Goal: Task Accomplishment & Management: Manage account settings

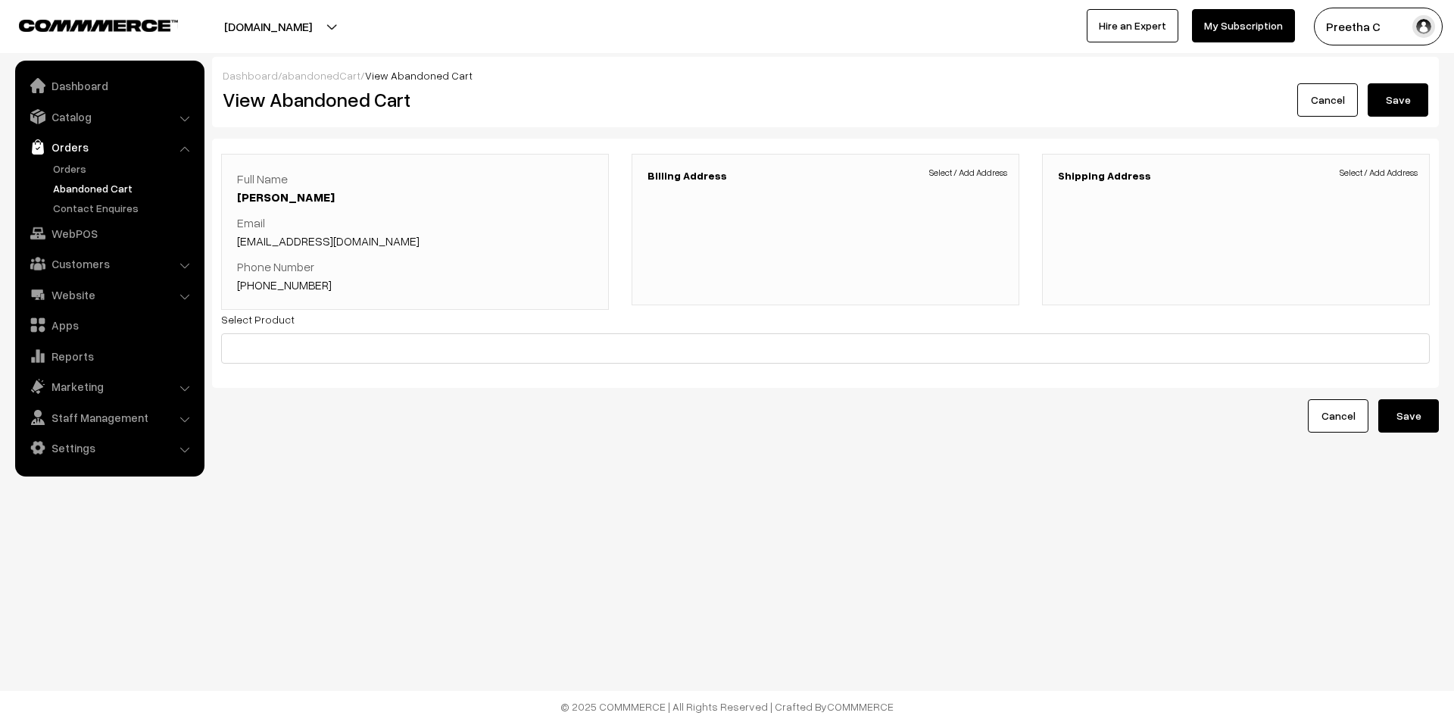
click at [1163, 105] on link "Cancel" at bounding box center [1328, 99] width 61 height 33
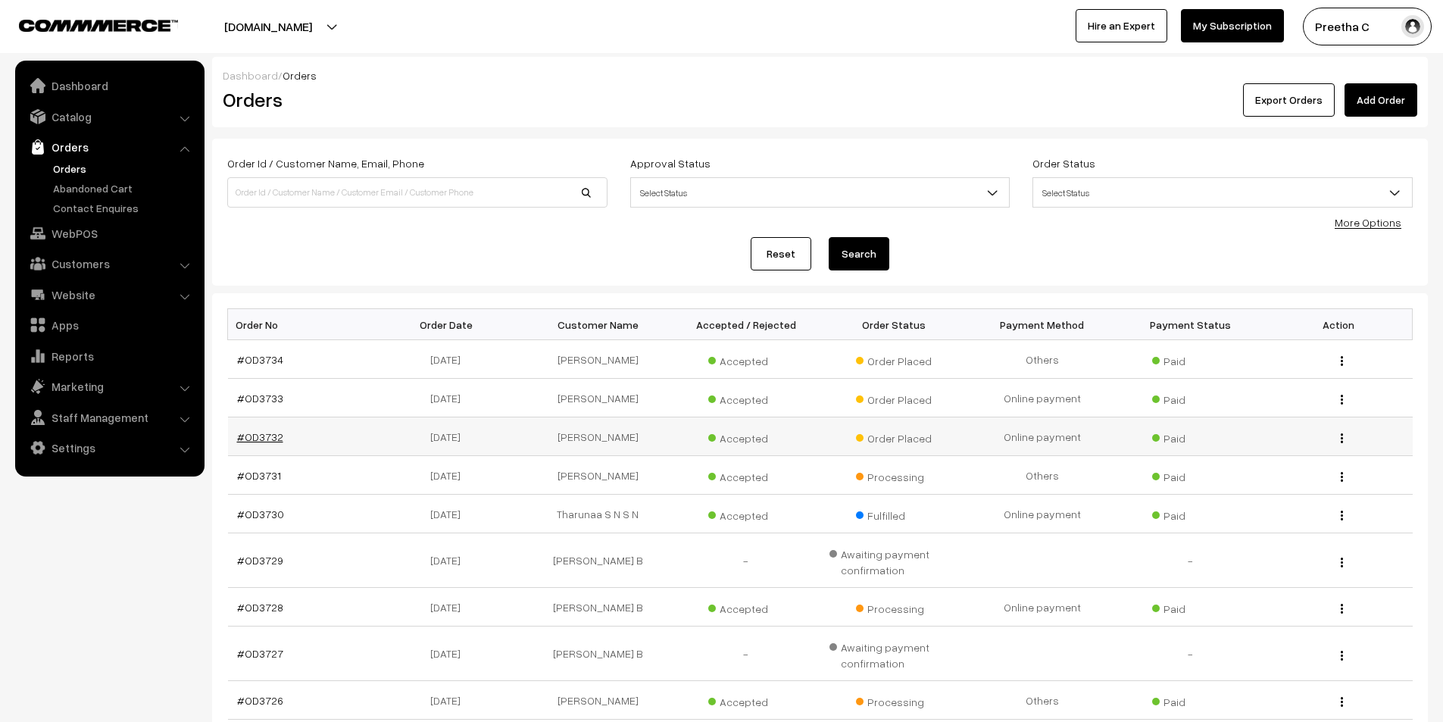
click at [256, 438] on link "#OD3732" at bounding box center [260, 436] width 46 height 13
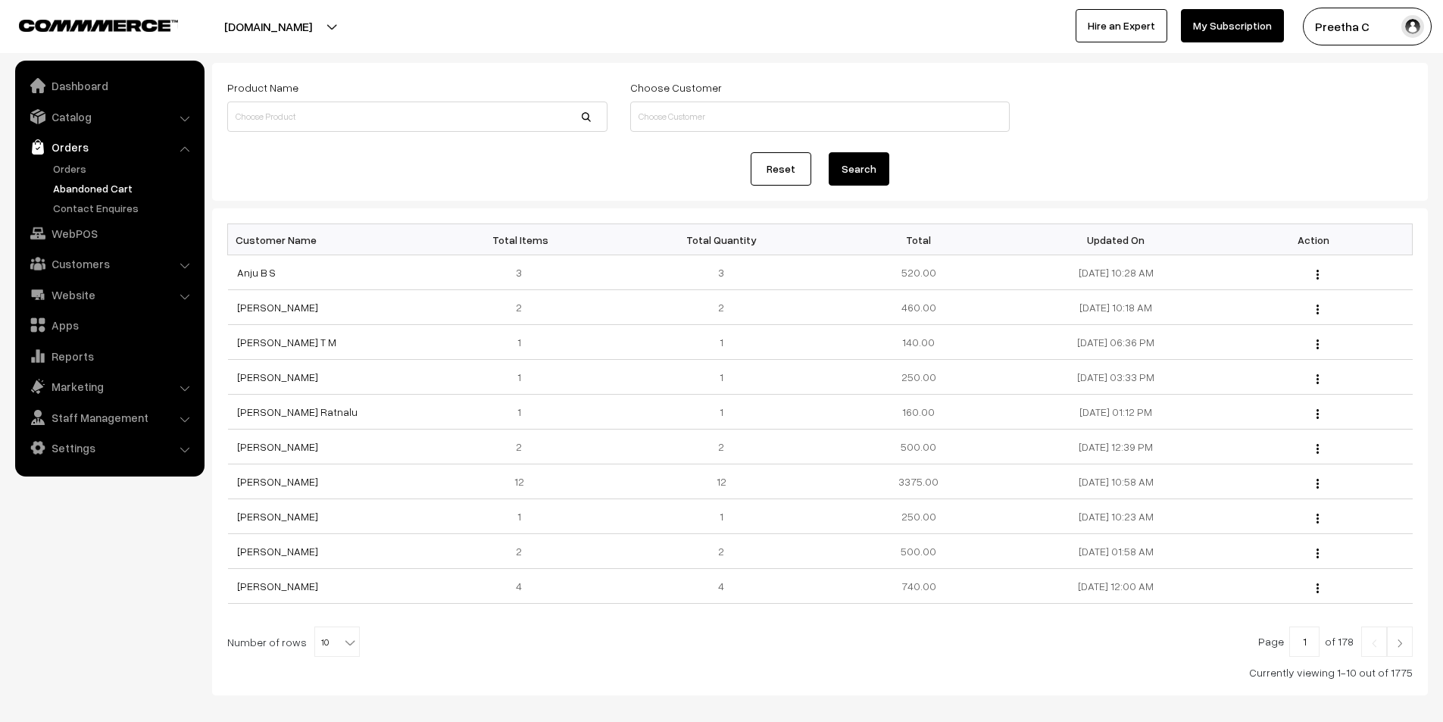
scroll to position [148, 0]
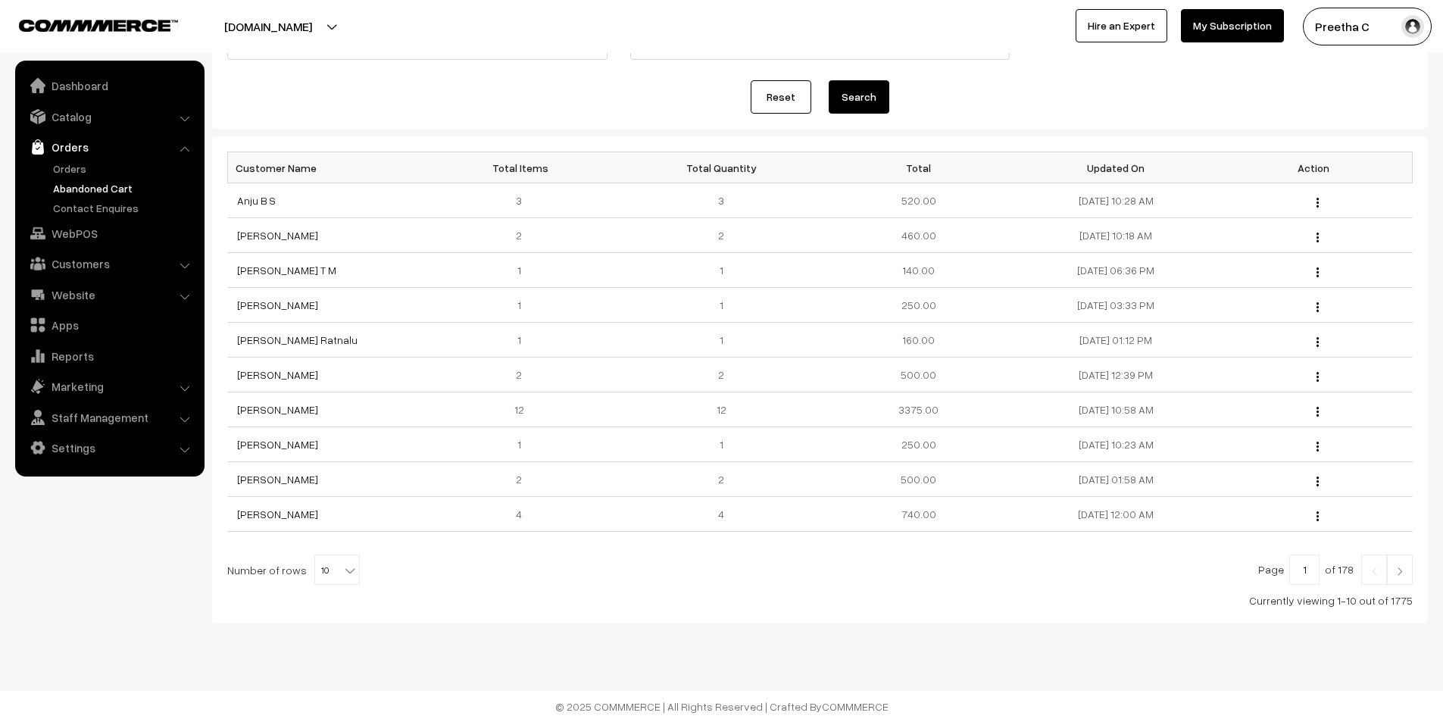
click at [1401, 567] on img at bounding box center [1400, 571] width 14 height 9
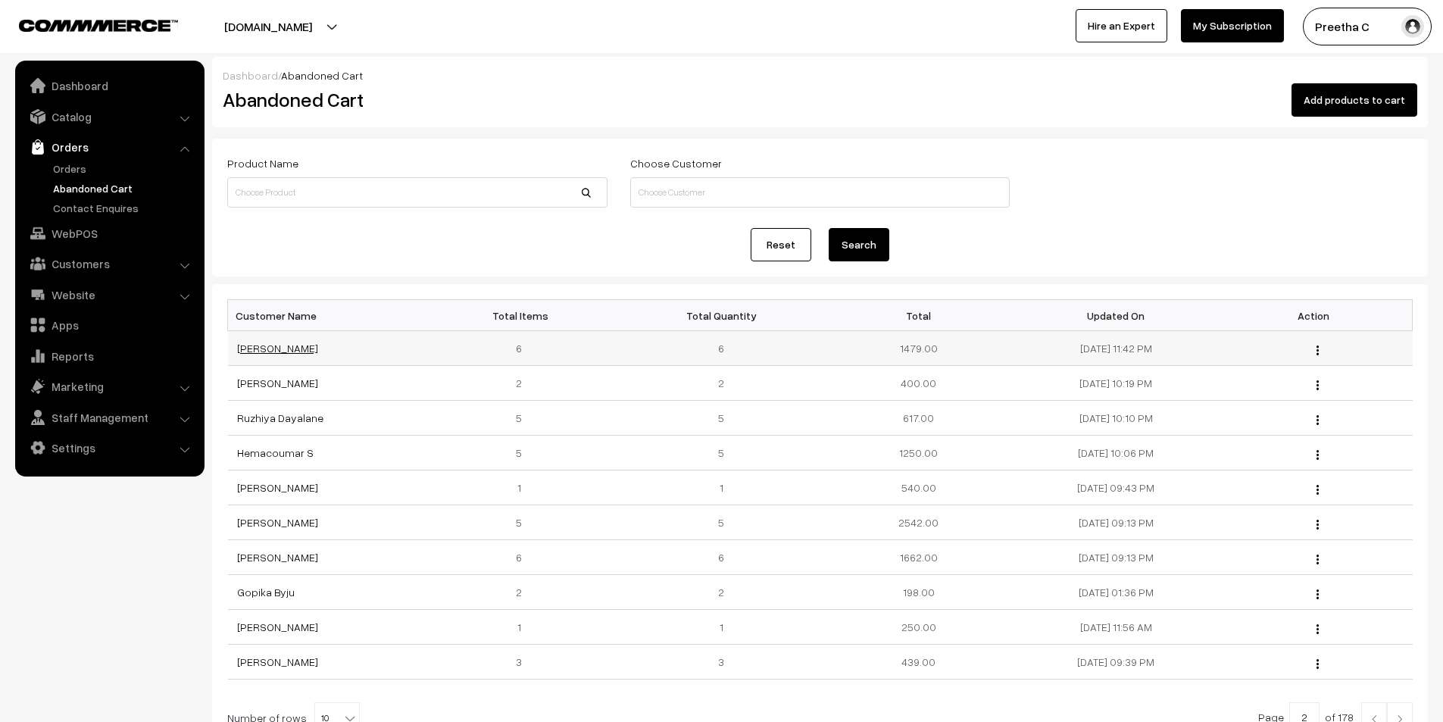
click at [270, 348] on link "[PERSON_NAME]" at bounding box center [277, 348] width 81 height 13
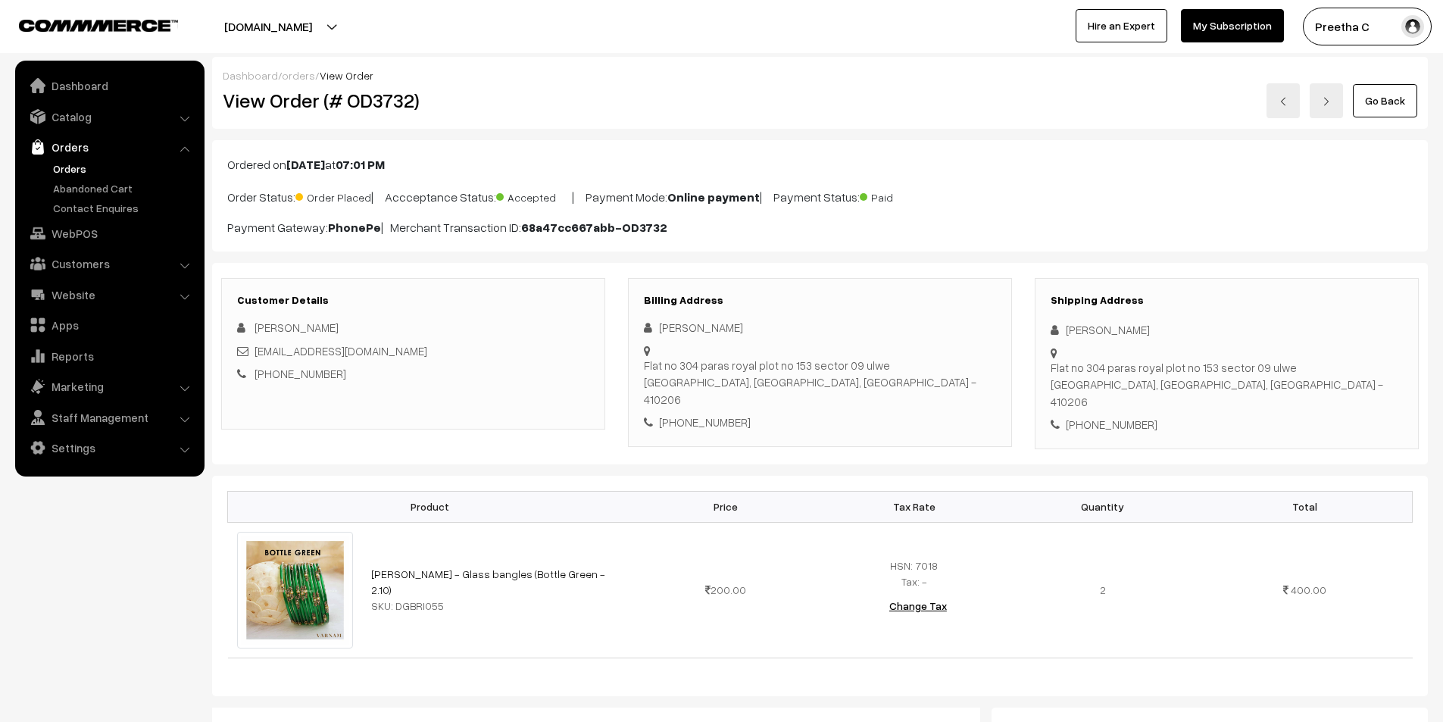
click at [1389, 108] on link "Go Back" at bounding box center [1385, 100] width 64 height 33
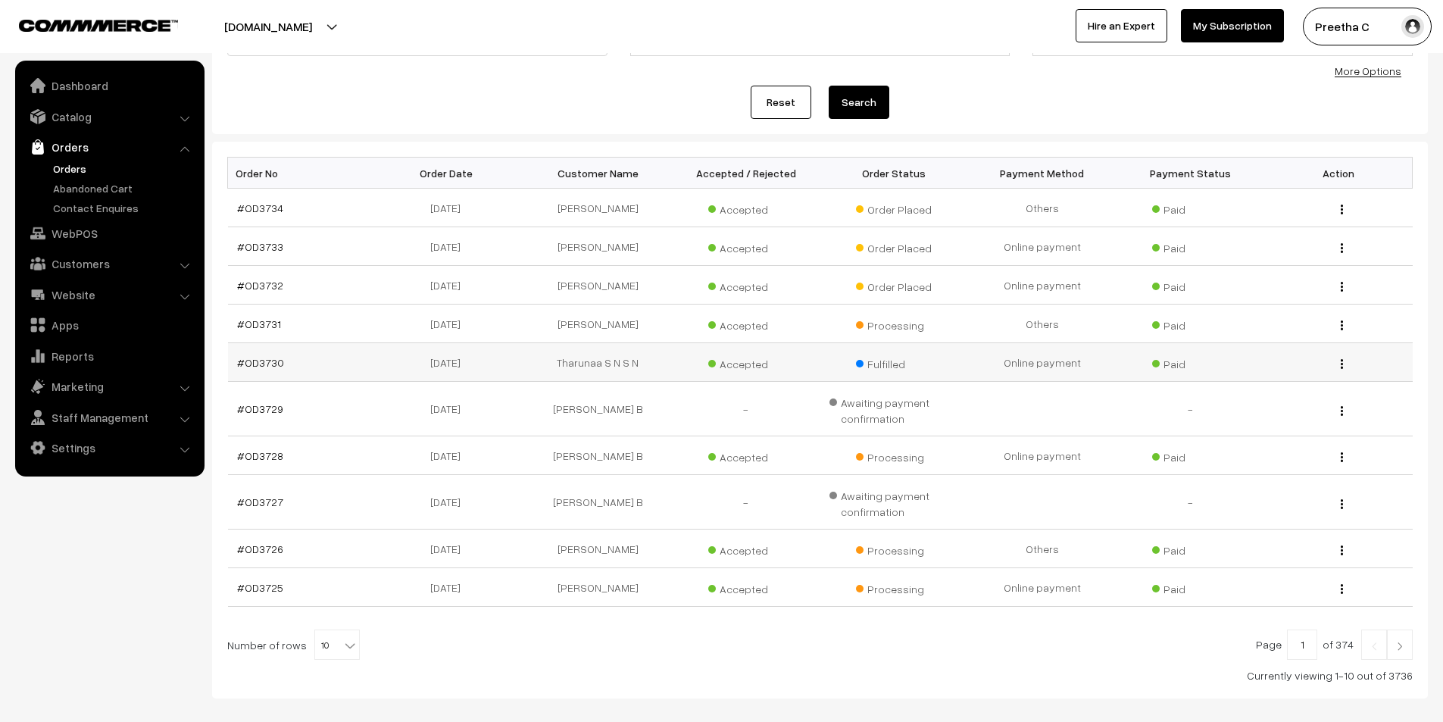
scroll to position [226, 0]
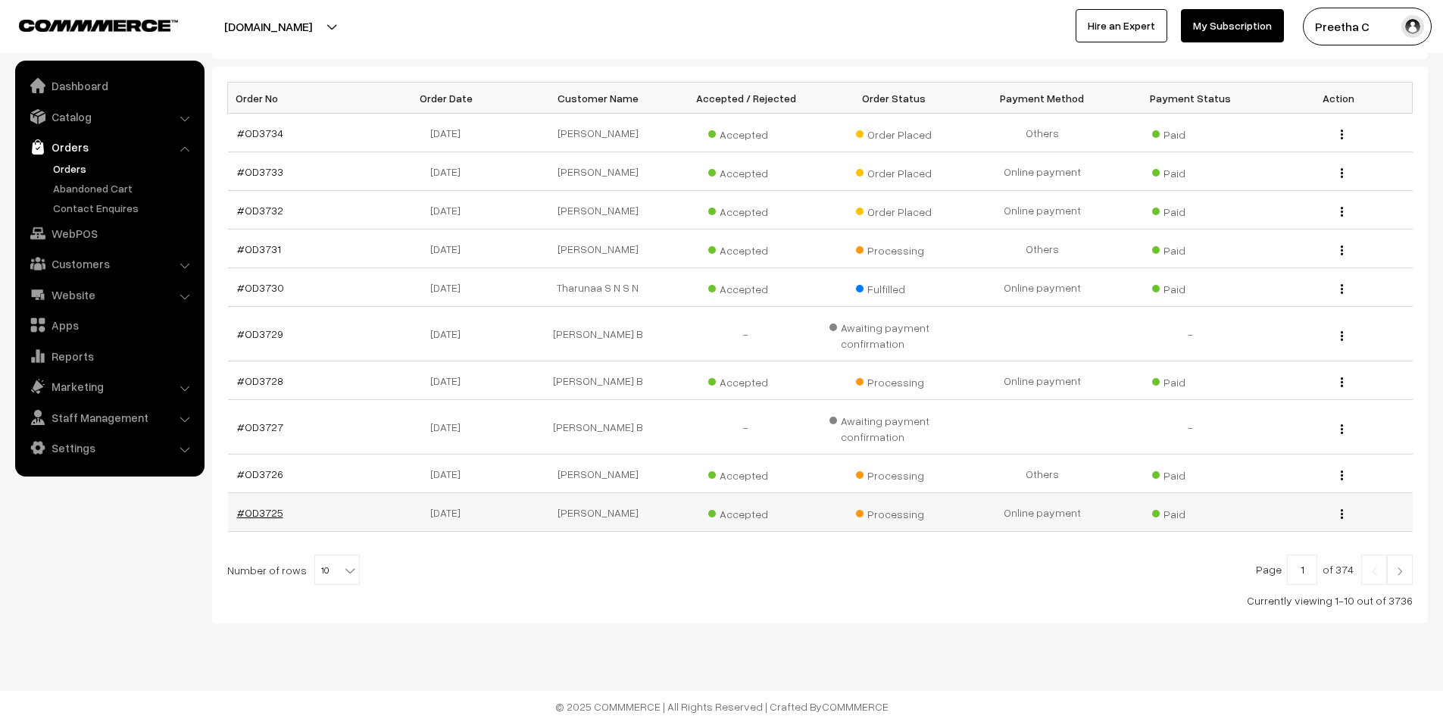
click at [262, 515] on link "#OD3725" at bounding box center [260, 512] width 46 height 13
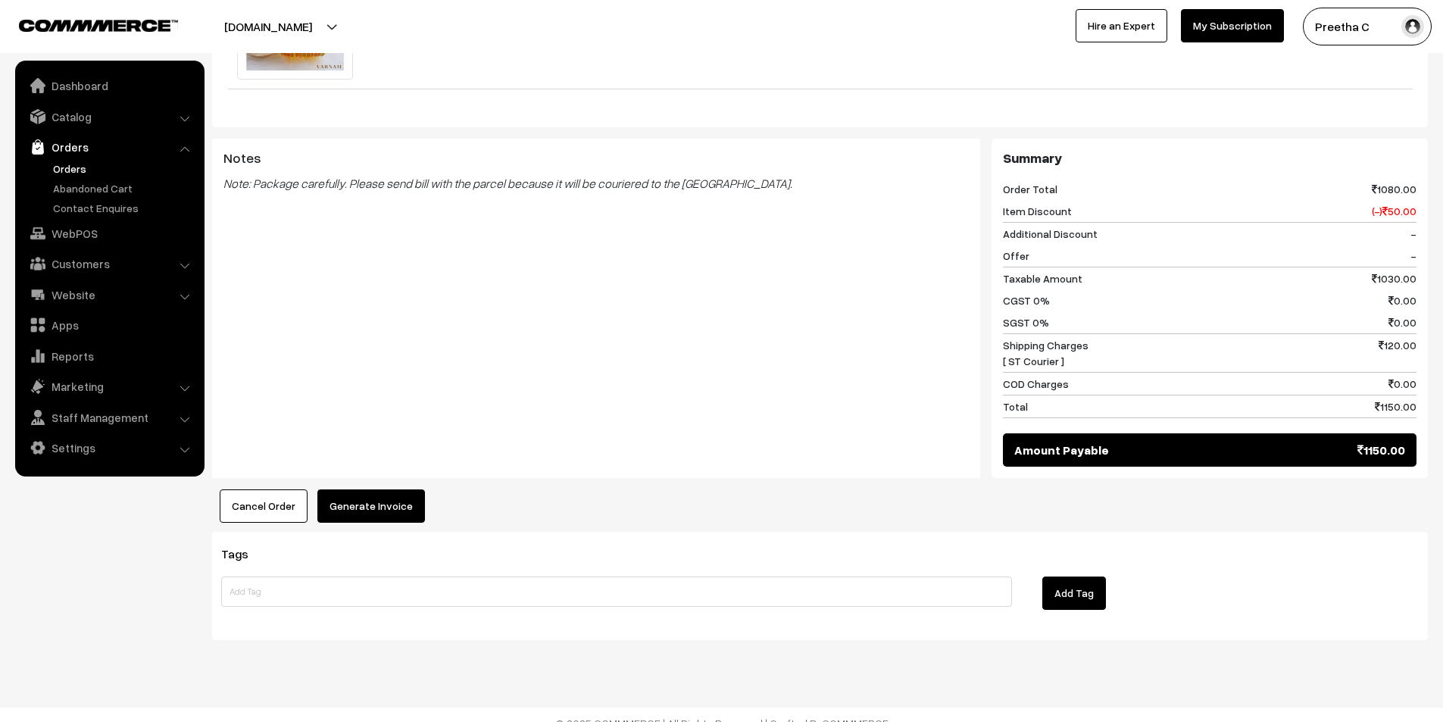
scroll to position [916, 0]
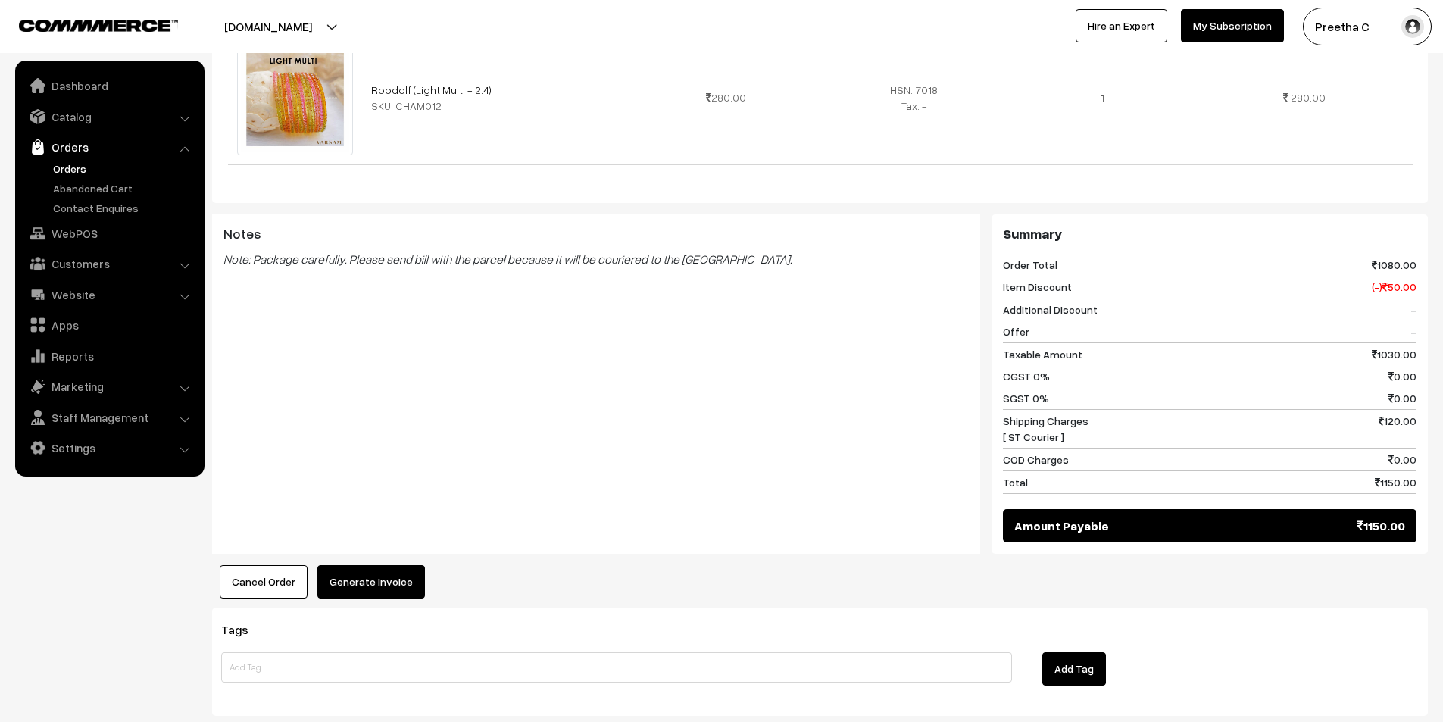
click at [382, 571] on button "Generate Invoice" at bounding box center [371, 581] width 108 height 33
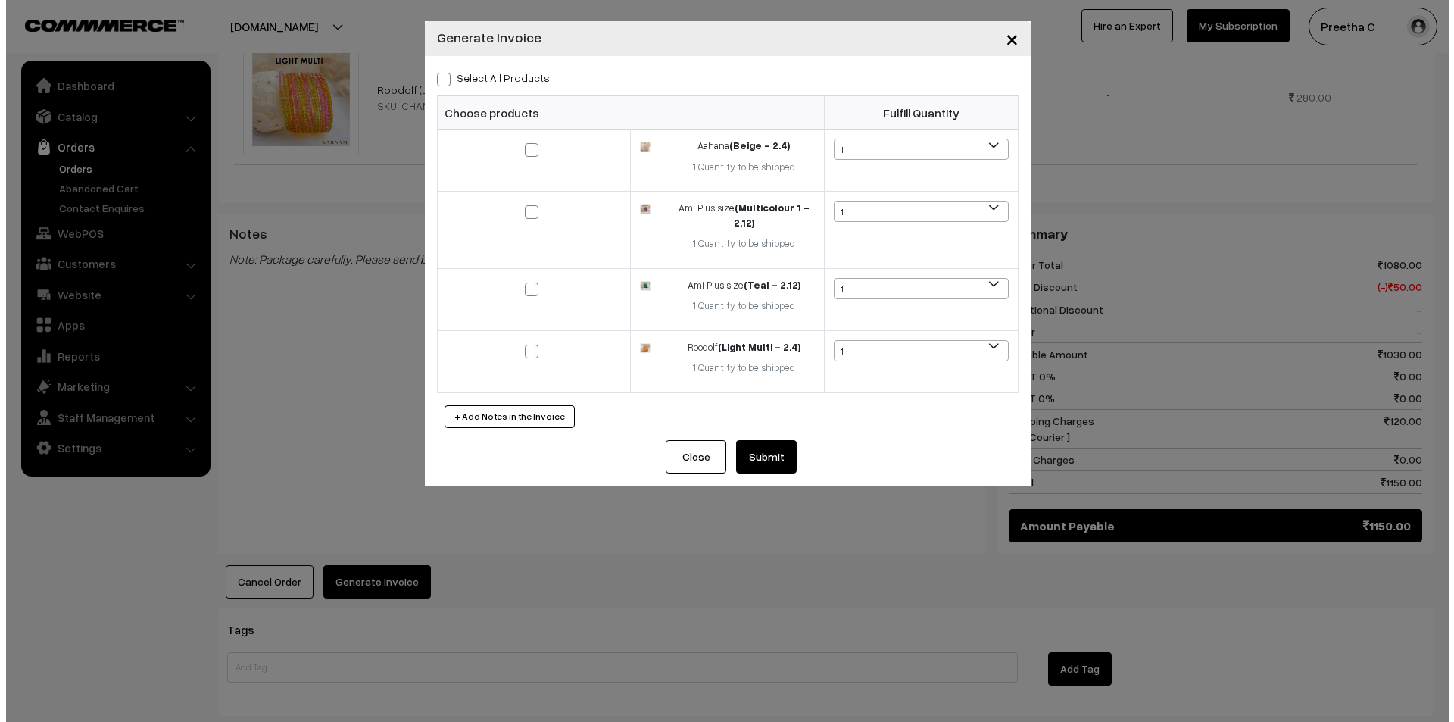
scroll to position [919, 0]
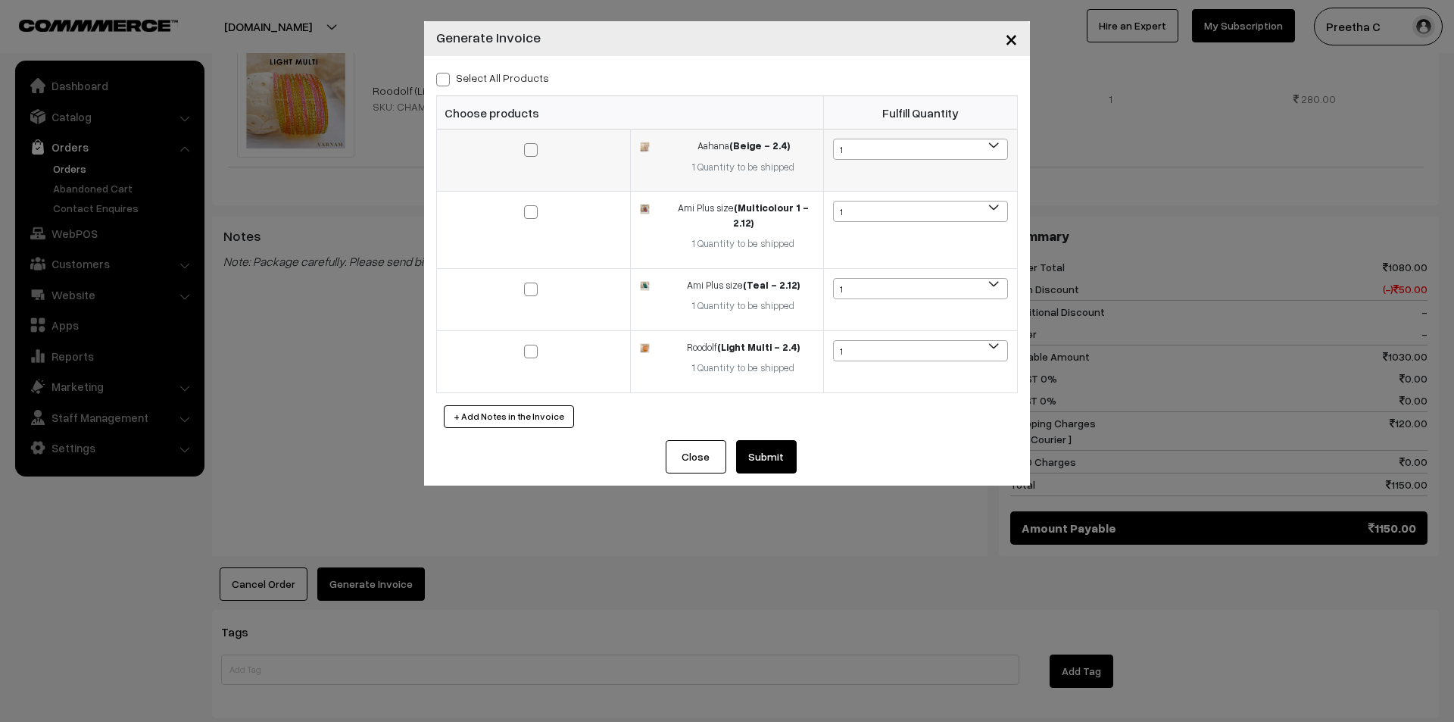
click at [525, 145] on span at bounding box center [531, 150] width 14 height 14
click at [525, 145] on input "checkbox" at bounding box center [522, 140] width 10 height 10
checkbox input "true"
click at [533, 295] on span at bounding box center [531, 290] width 14 height 14
click at [526, 284] on input "checkbox" at bounding box center [522, 279] width 10 height 10
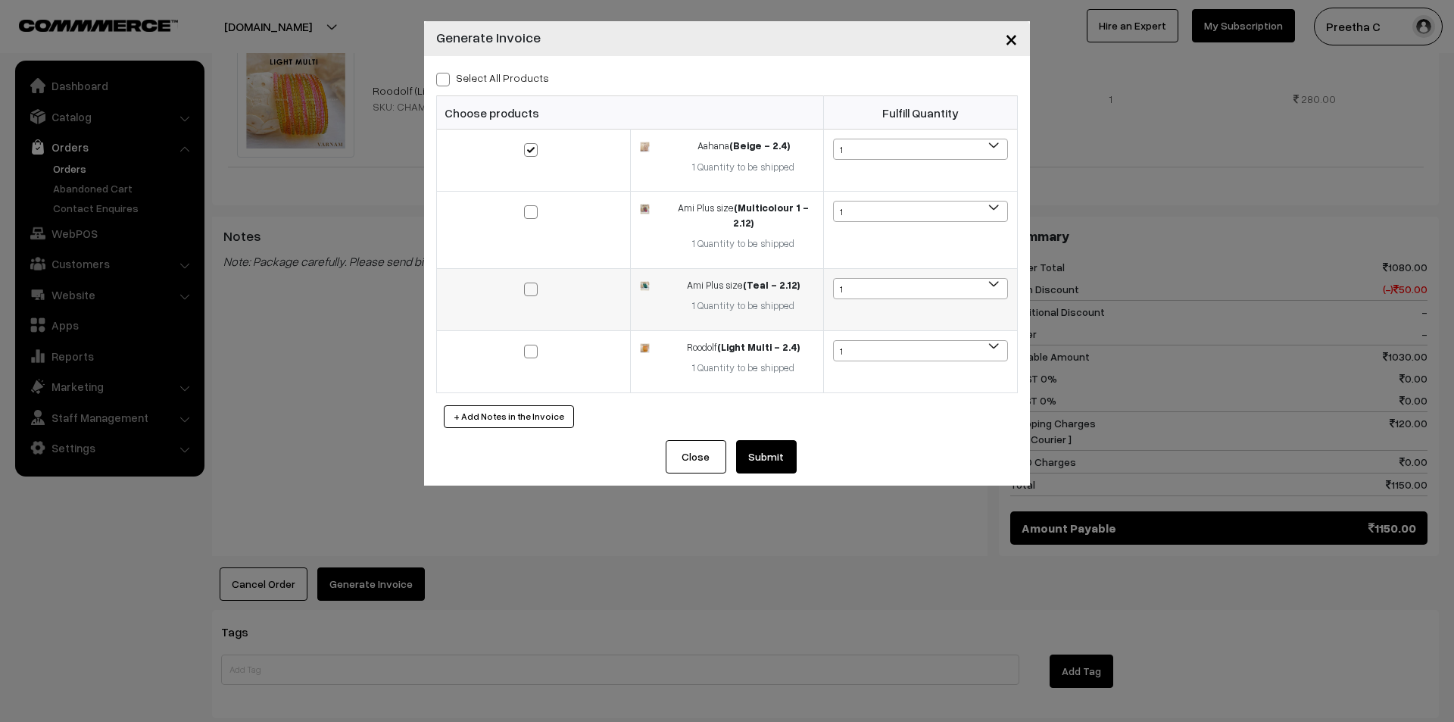
checkbox input "true"
click at [533, 352] on span at bounding box center [531, 352] width 14 height 14
click at [526, 346] on input "checkbox" at bounding box center [522, 341] width 10 height 10
checkbox input "true"
click at [767, 456] on button "Submit" at bounding box center [766, 456] width 61 height 33
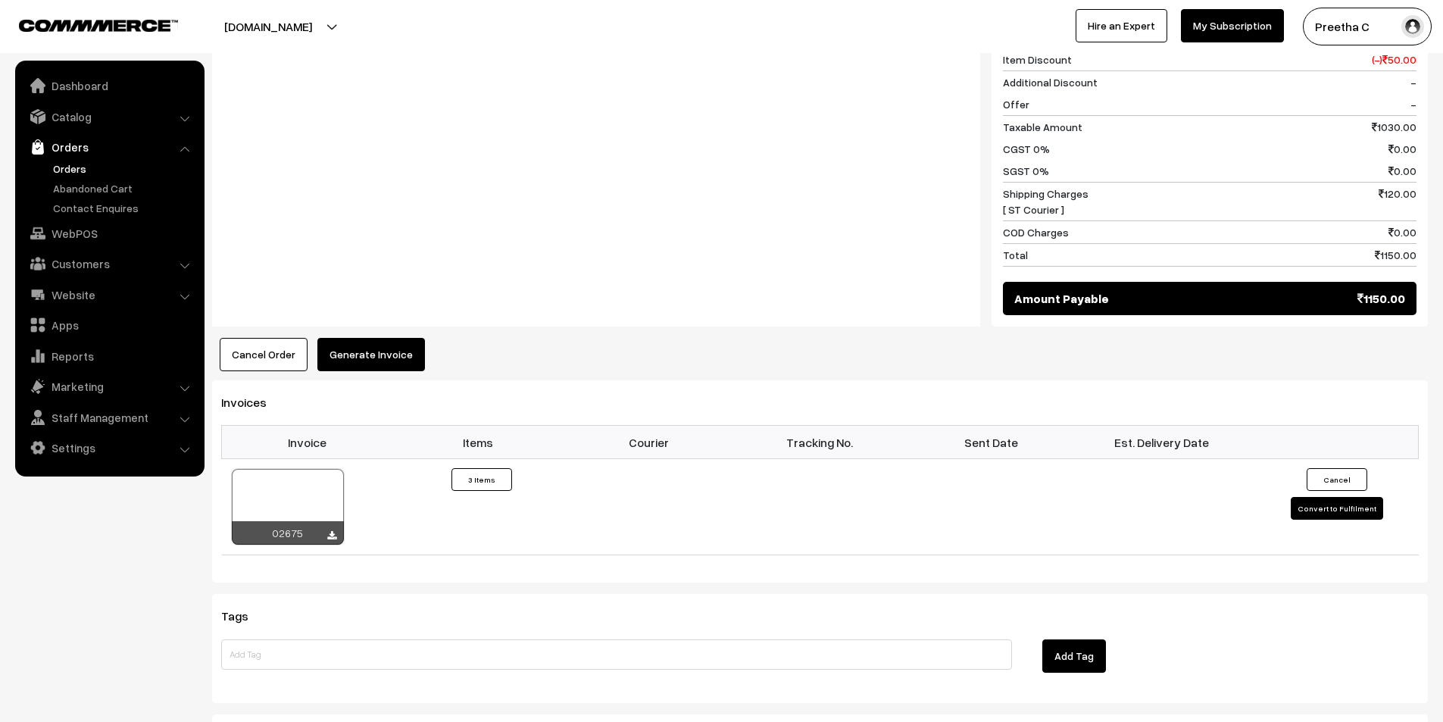
scroll to position [1138, 0]
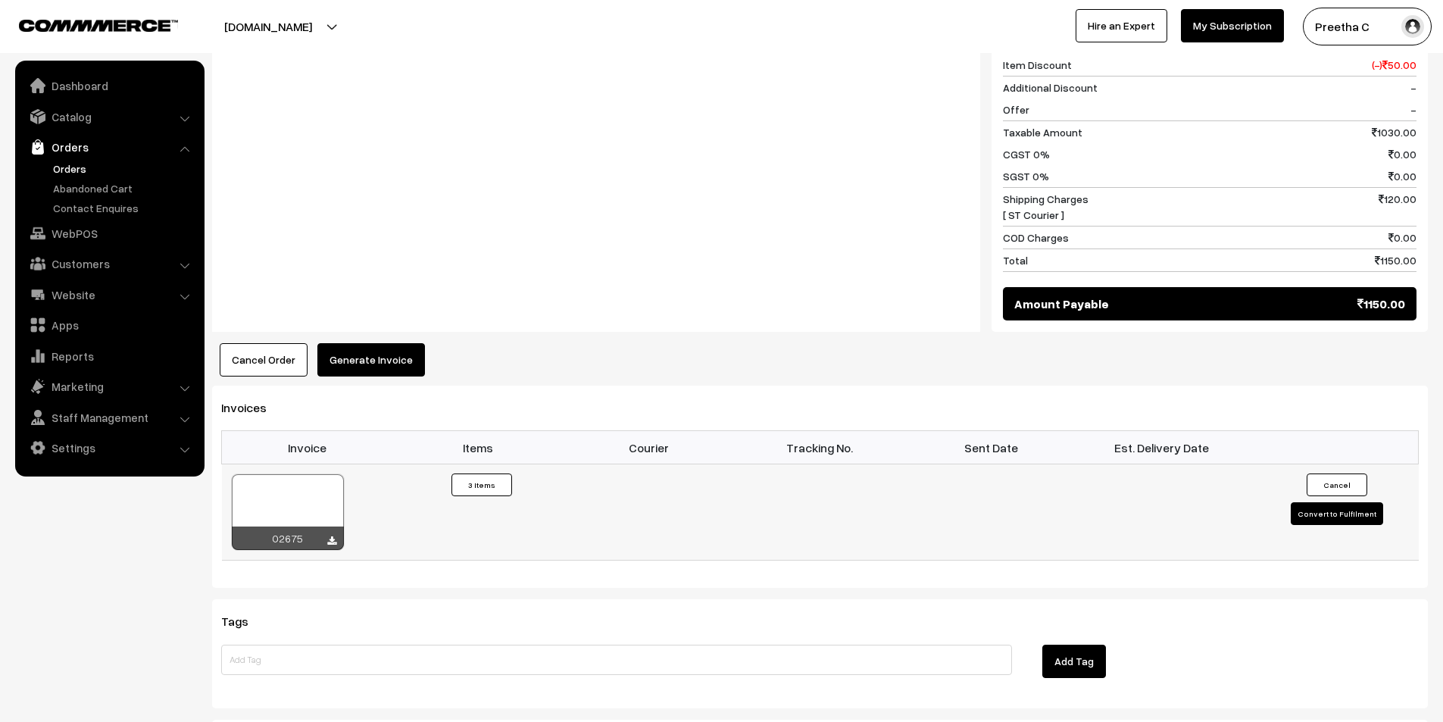
click at [339, 526] on div "02675" at bounding box center [288, 537] width 112 height 23
click at [333, 536] on icon at bounding box center [331, 541] width 9 height 10
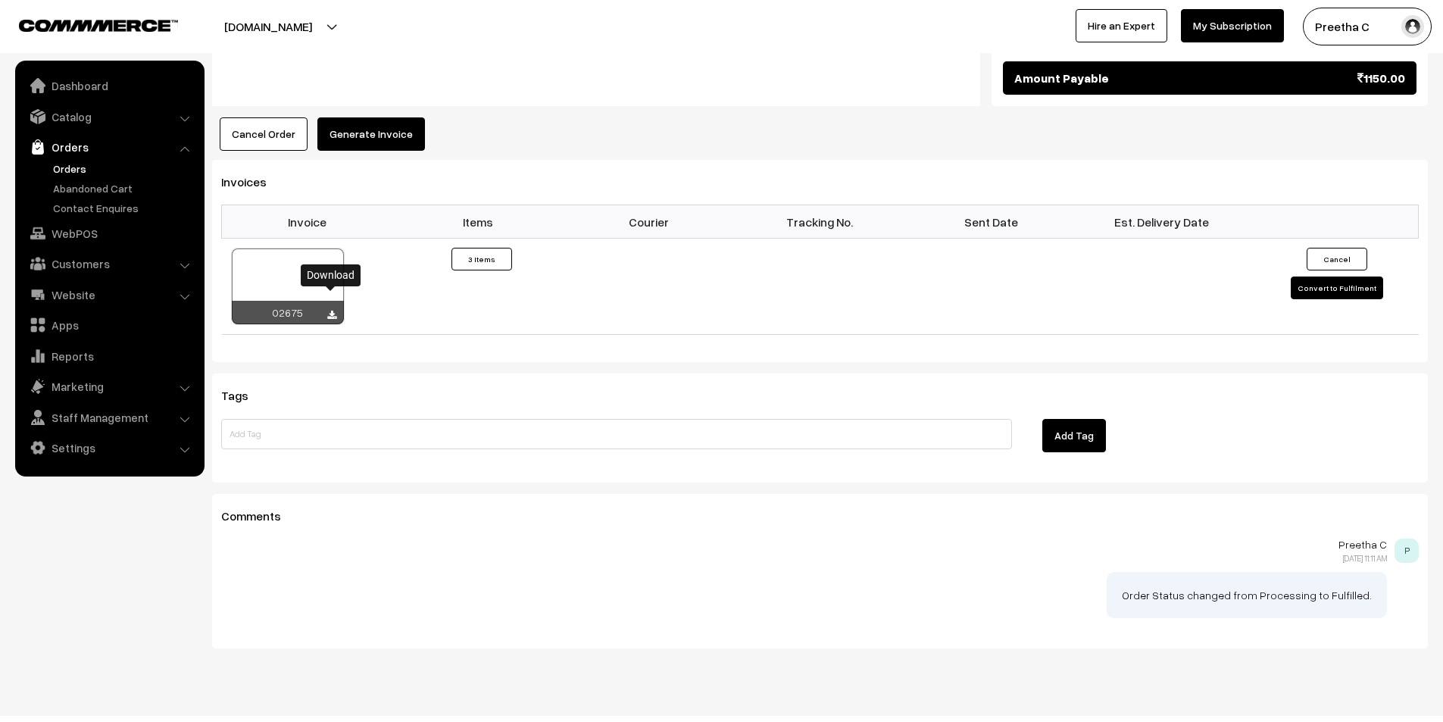
scroll to position [909, 0]
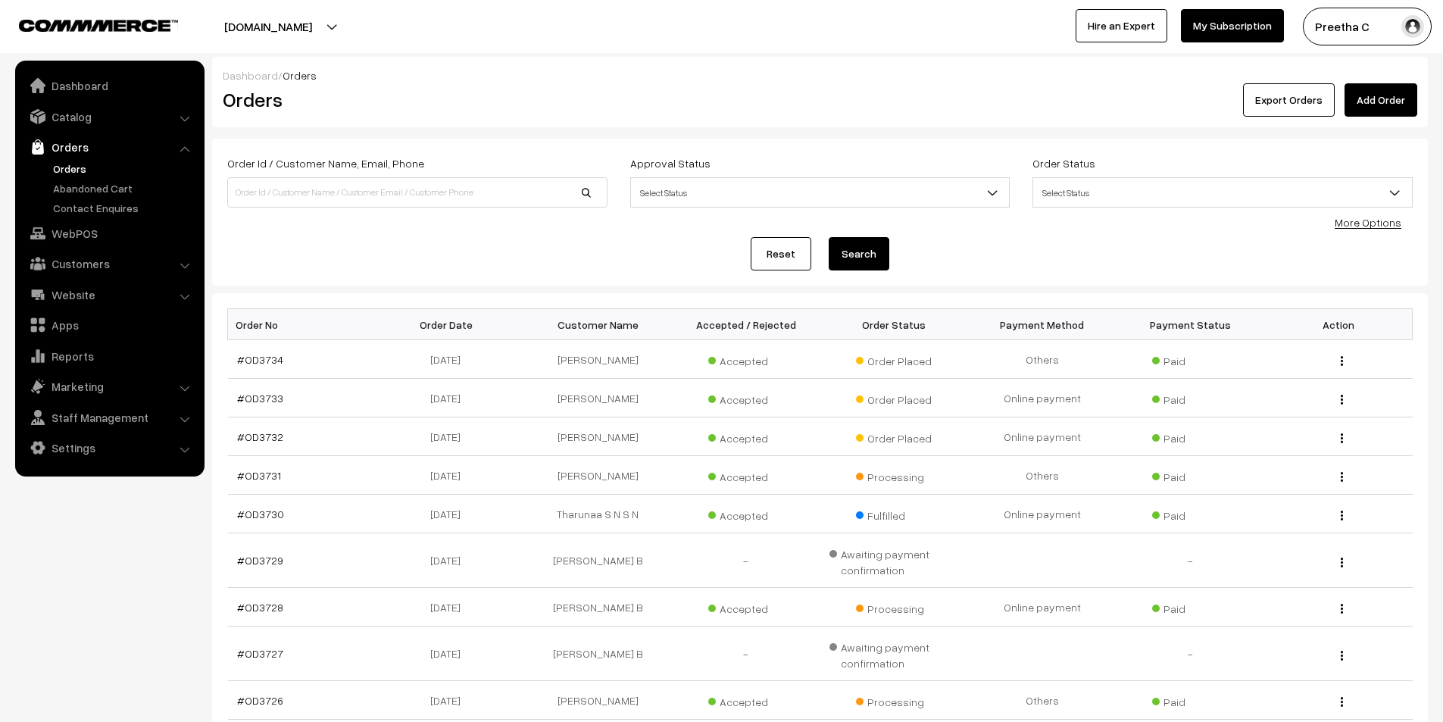
scroll to position [226, 0]
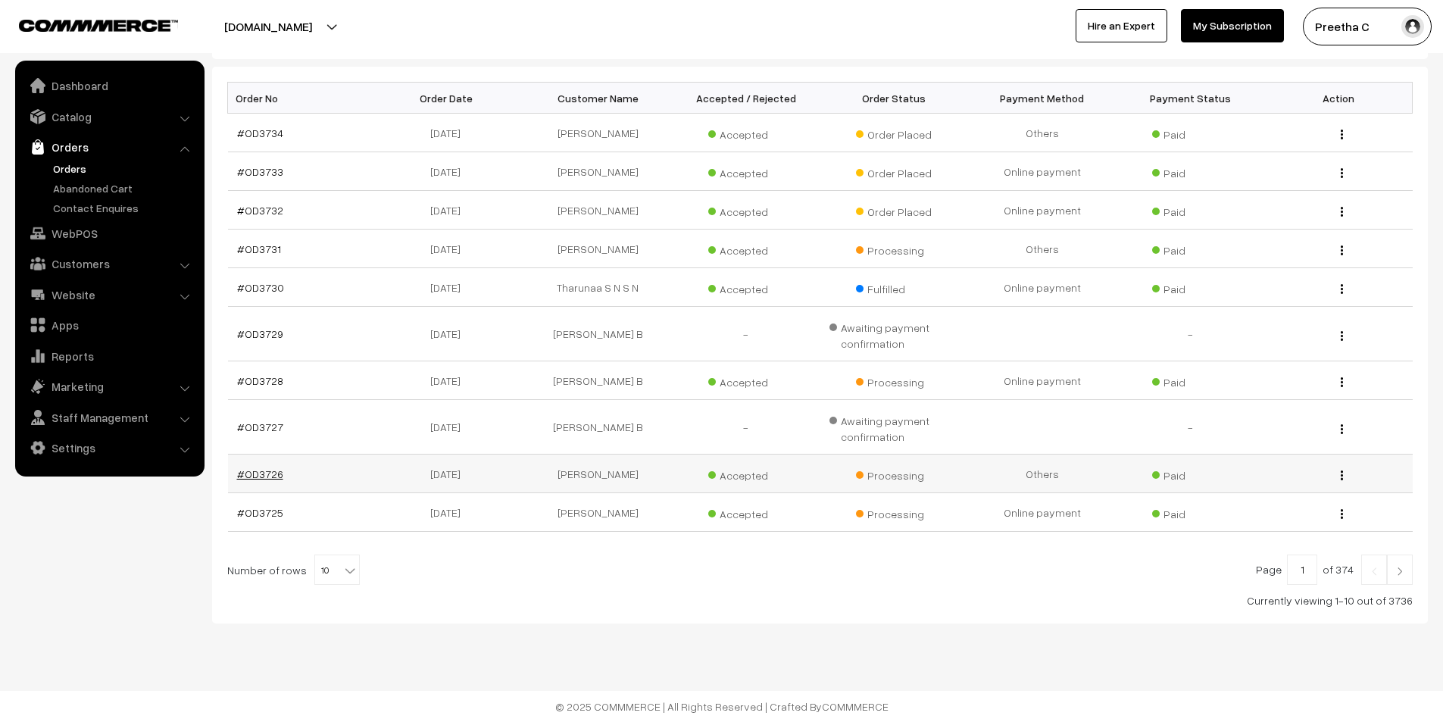
click at [242, 475] on link "#OD3726" at bounding box center [260, 473] width 46 height 13
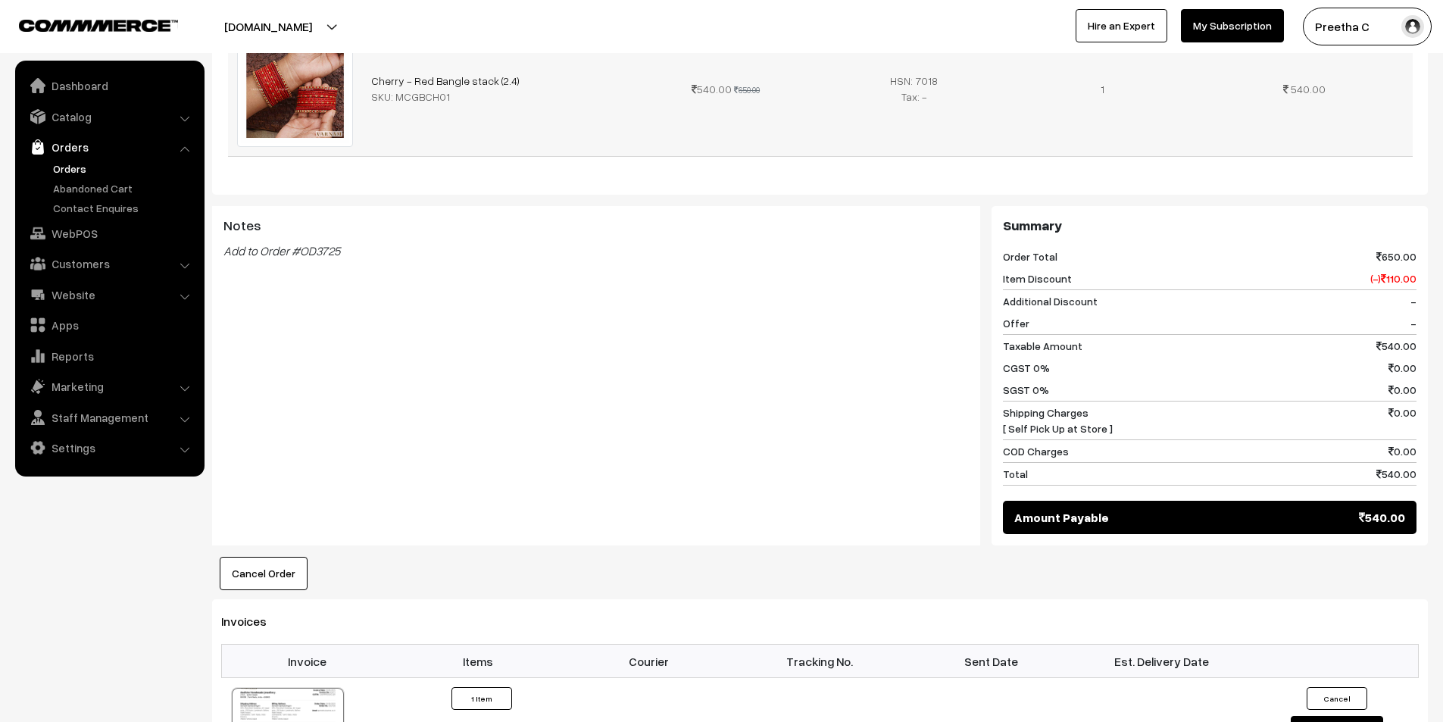
scroll to position [833, 0]
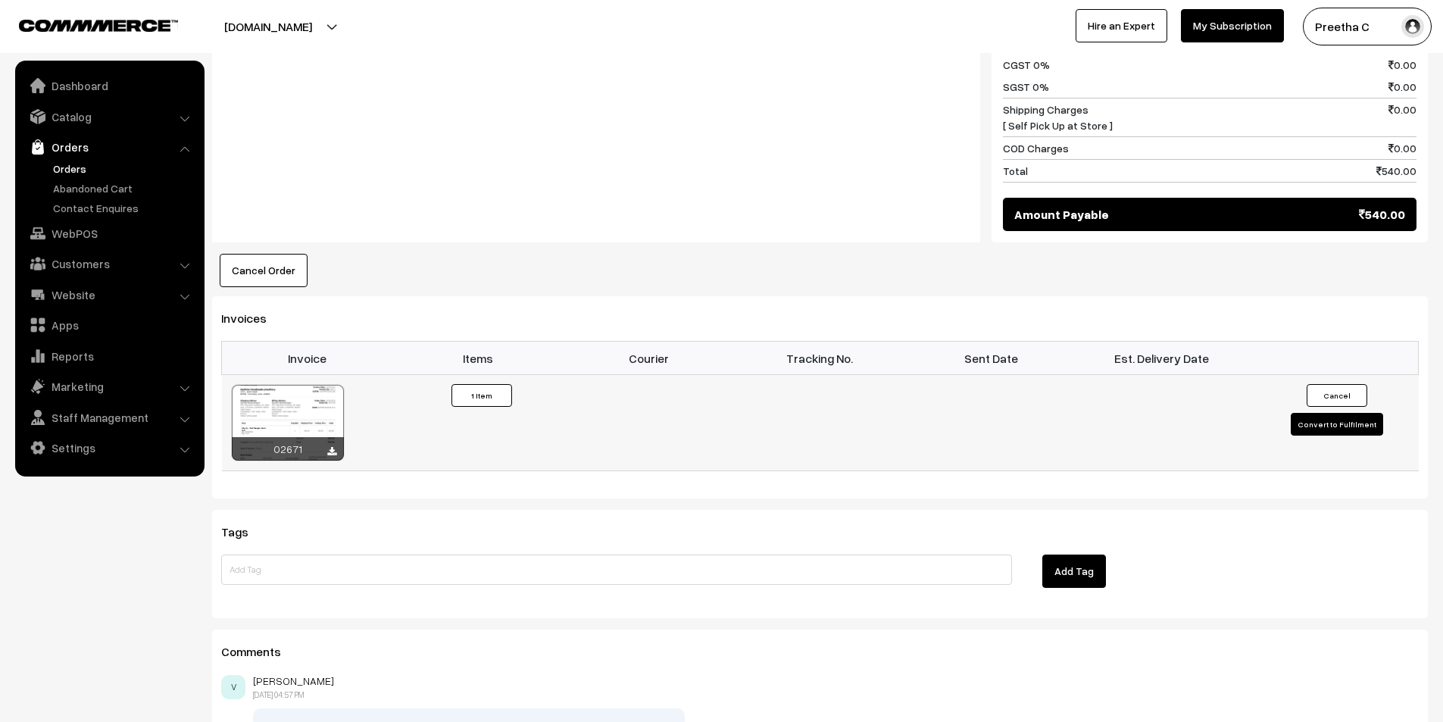
click at [307, 385] on div at bounding box center [288, 423] width 112 height 76
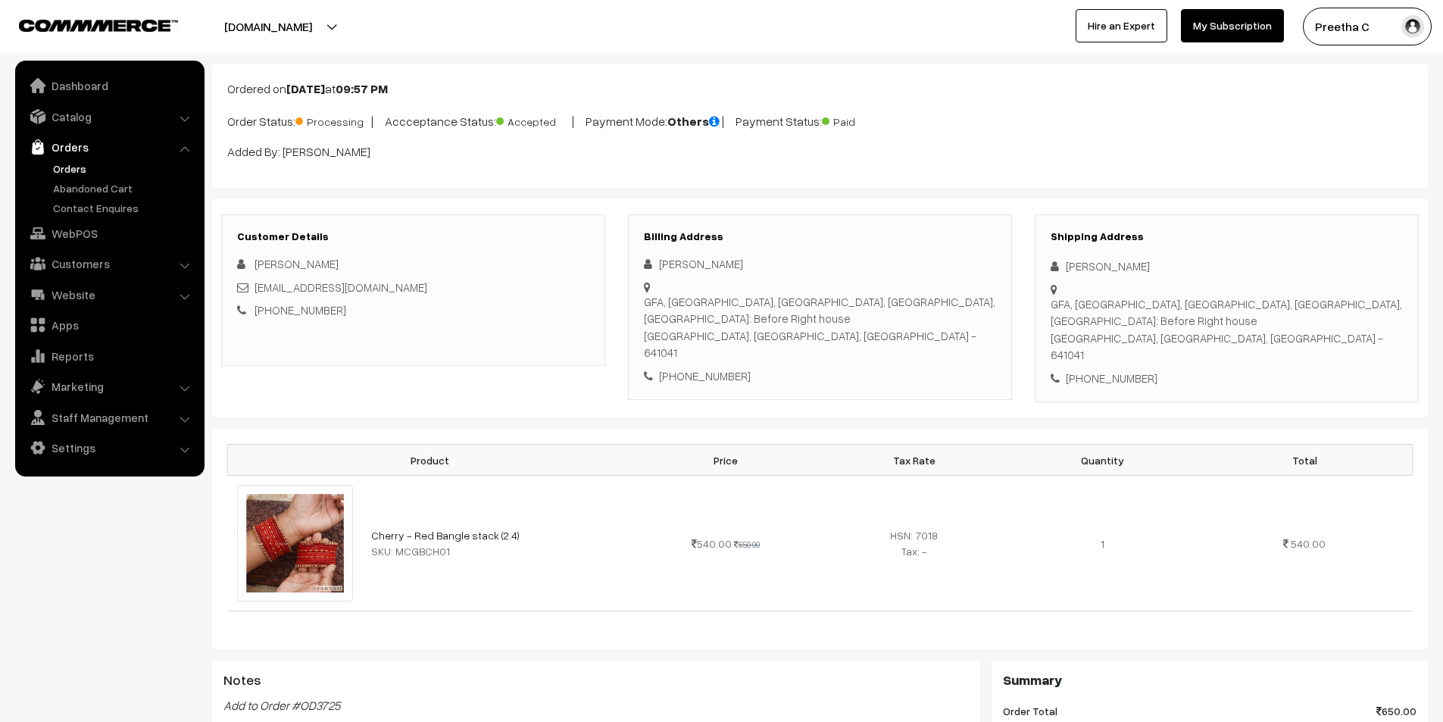
scroll to position [0, 0]
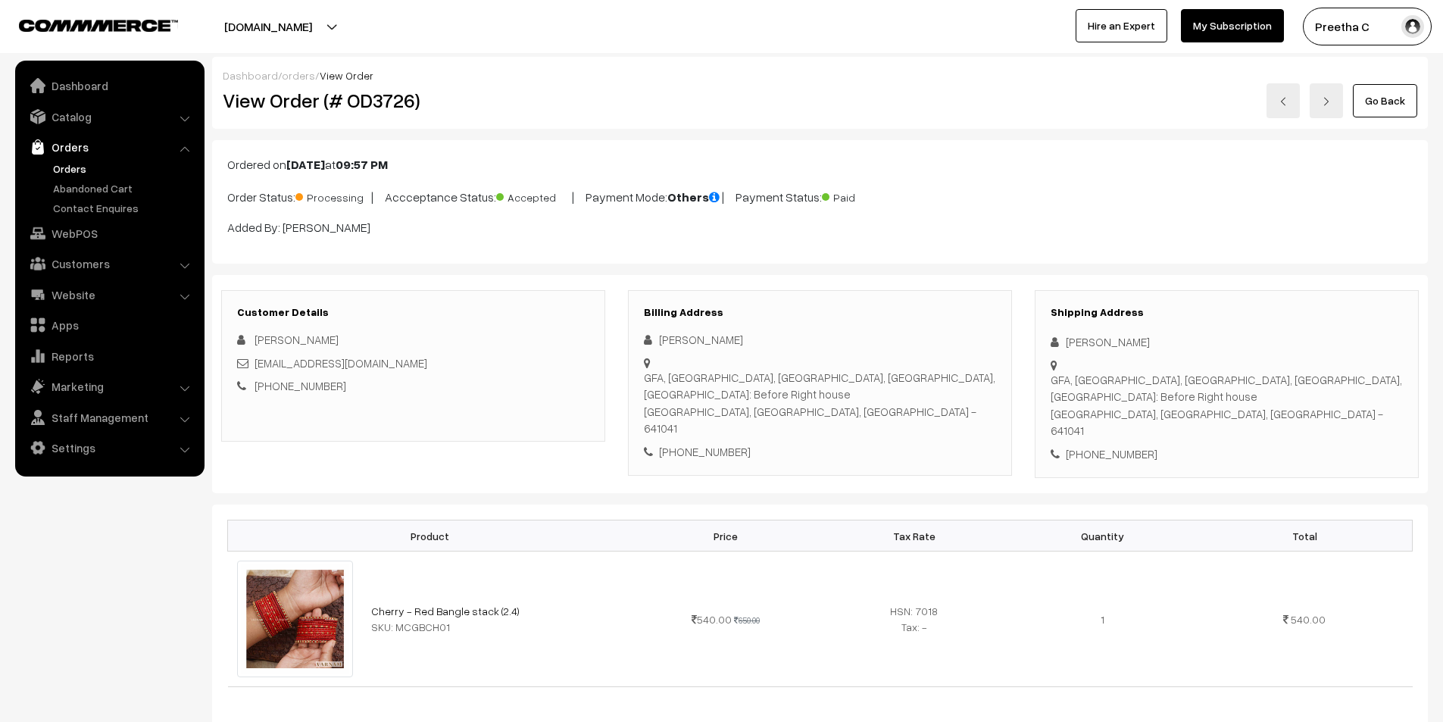
click at [1379, 101] on link "Go Back" at bounding box center [1385, 100] width 64 height 33
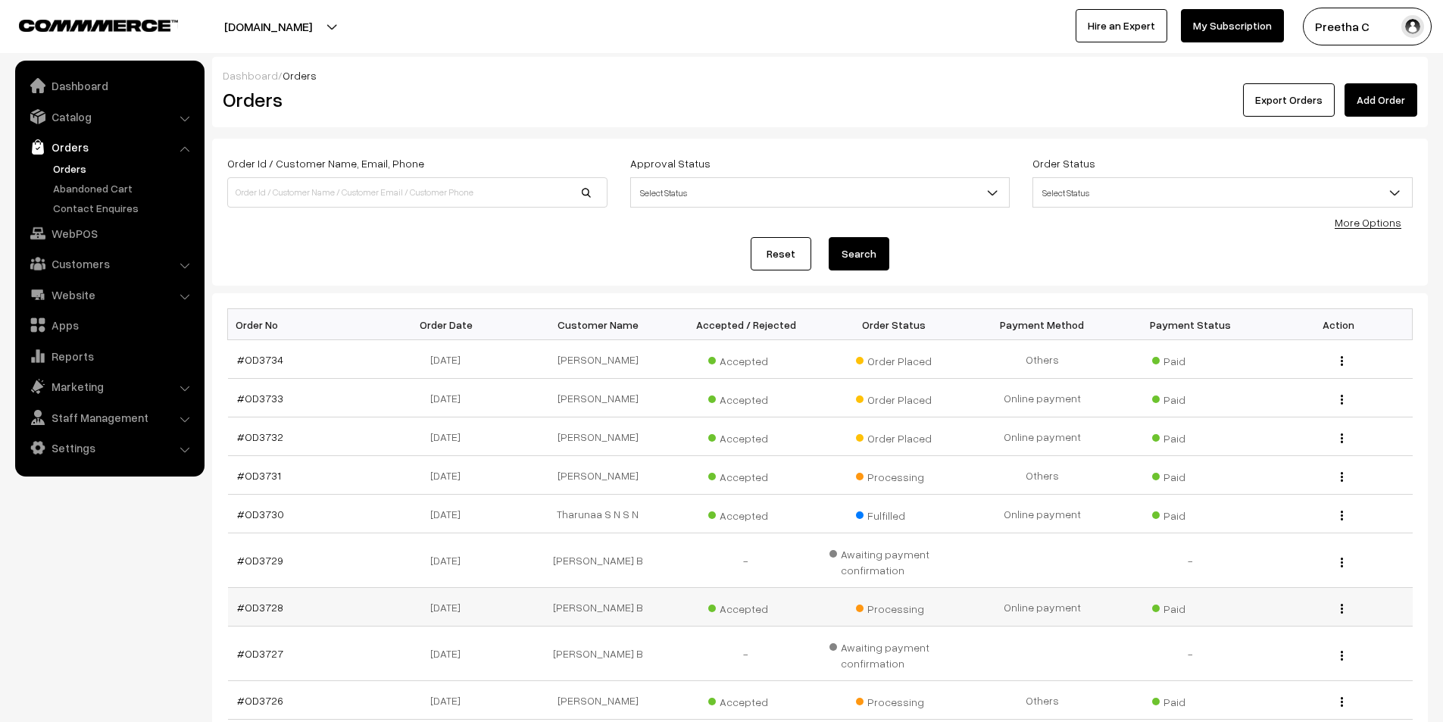
scroll to position [226, 0]
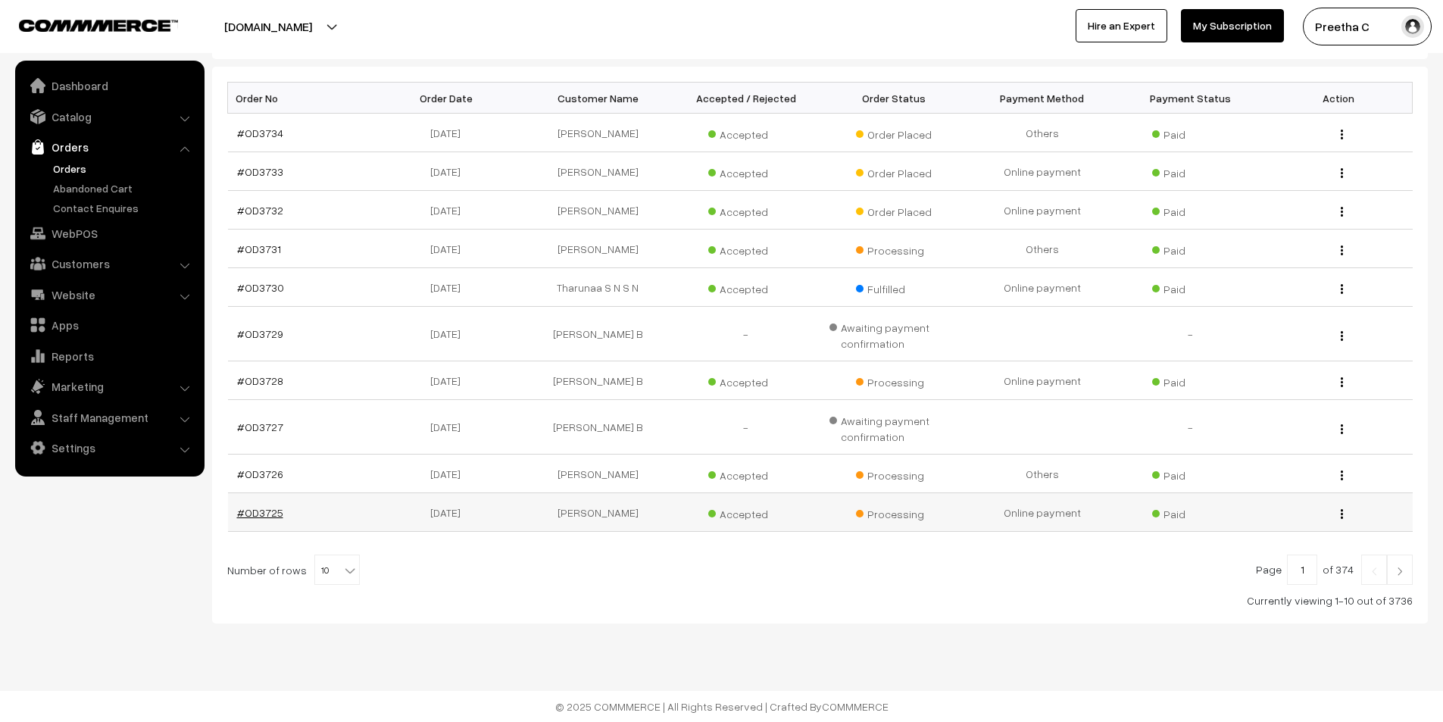
click at [268, 510] on link "#OD3725" at bounding box center [260, 512] width 46 height 13
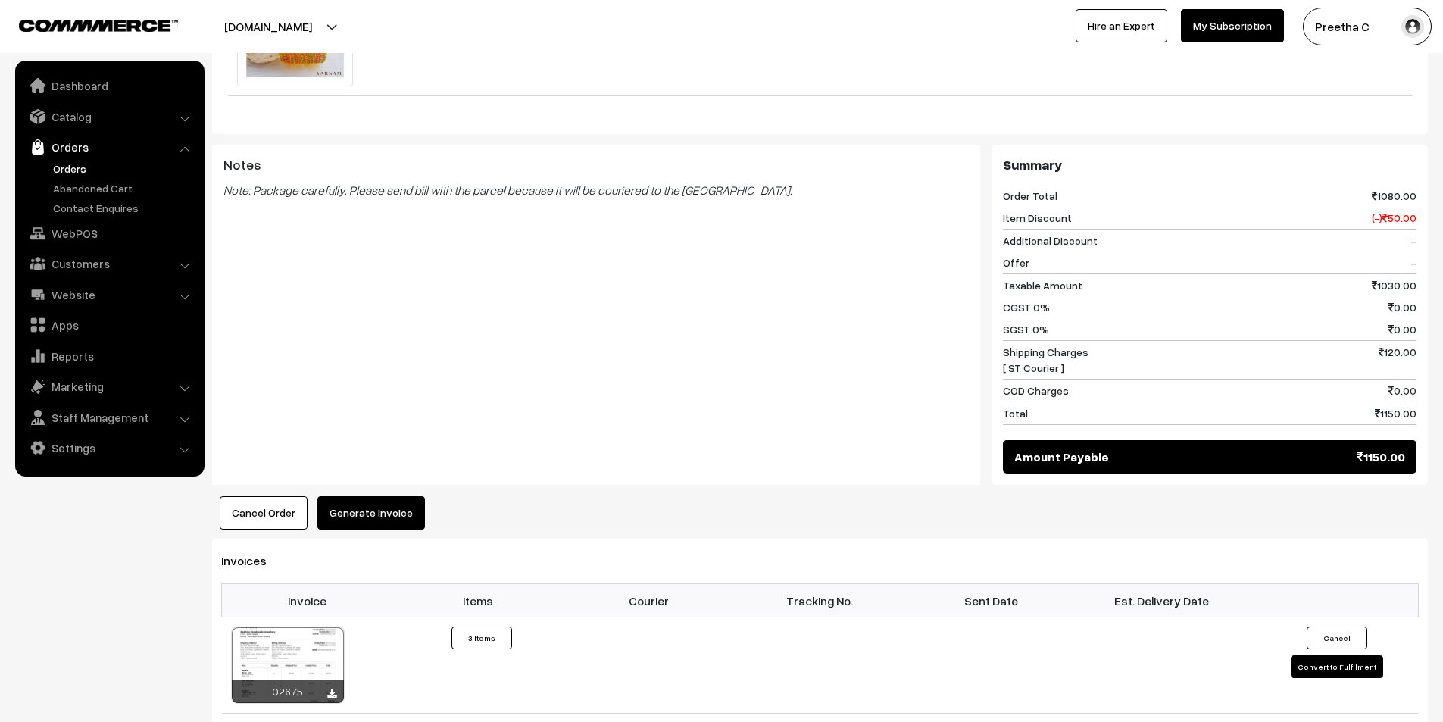
scroll to position [1061, 0]
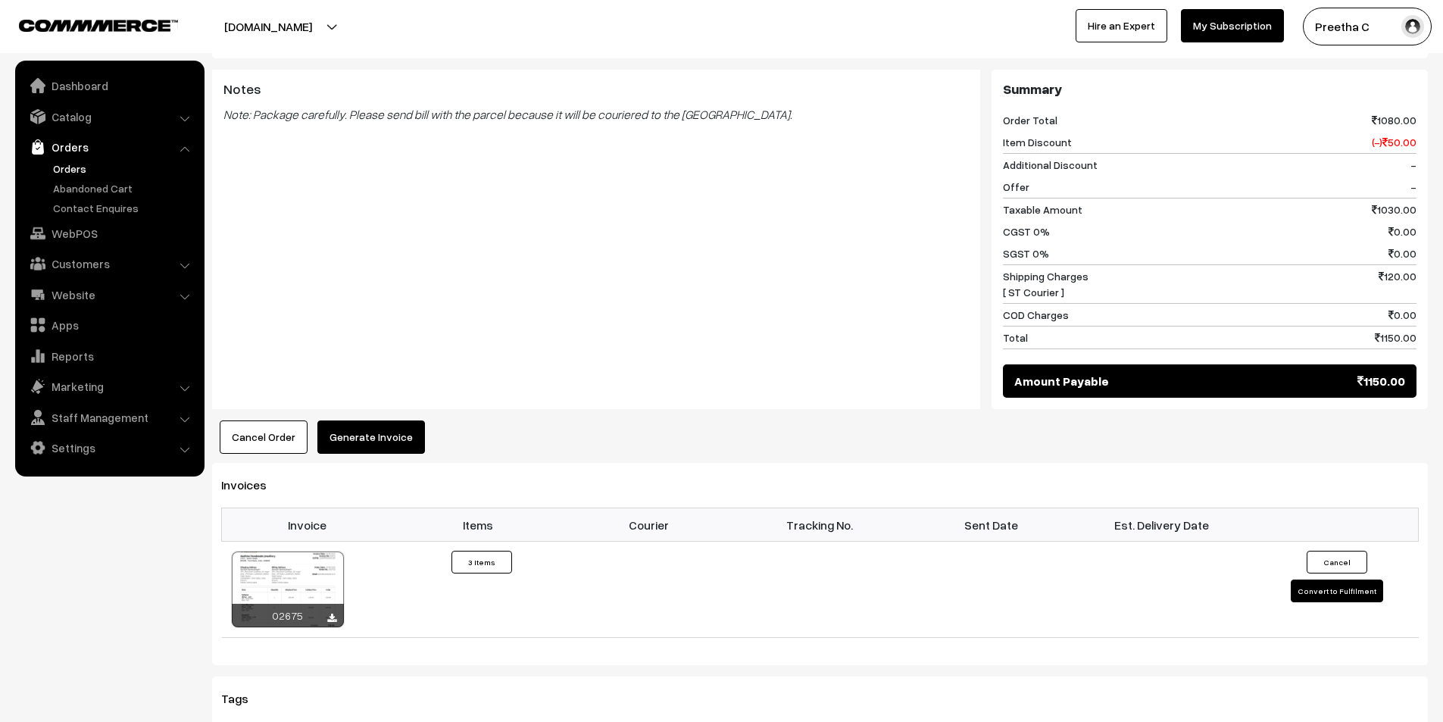
click at [366, 420] on button "Generate Invoice" at bounding box center [371, 436] width 108 height 33
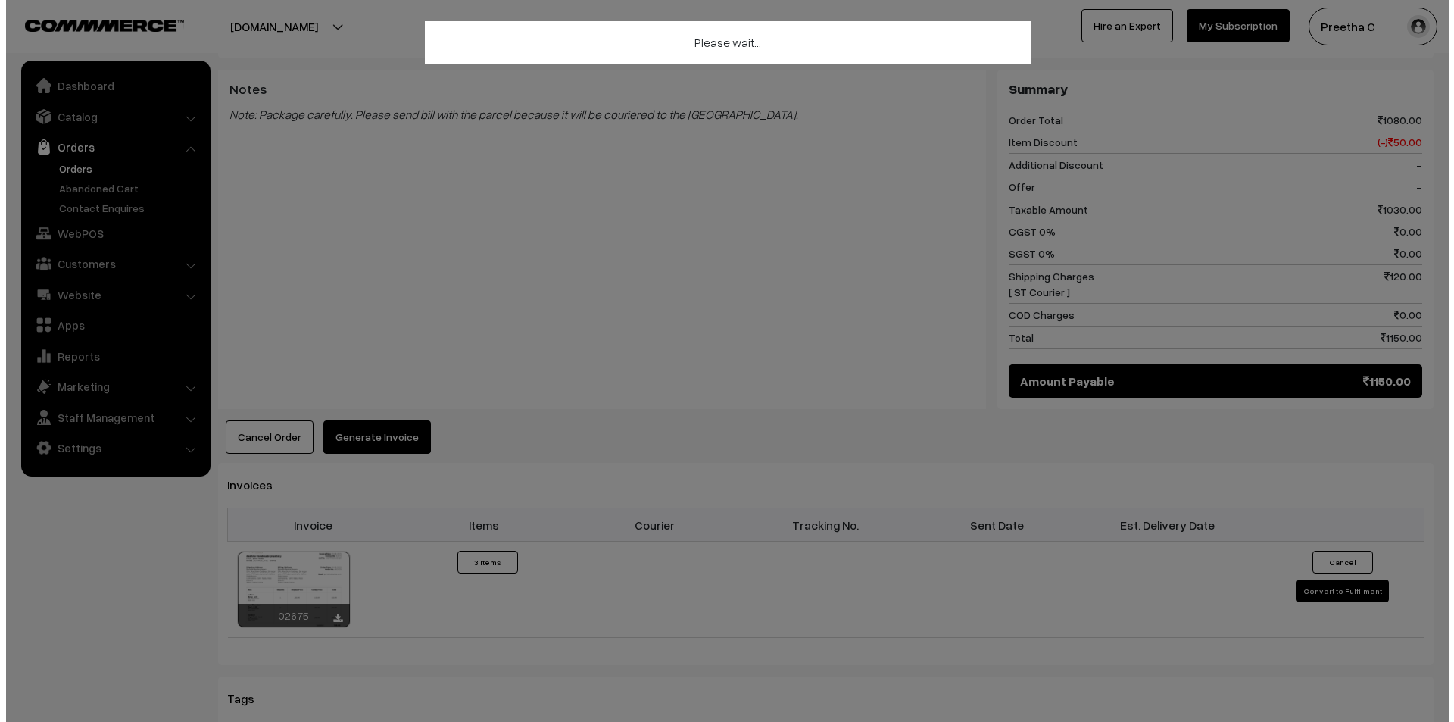
scroll to position [1064, 0]
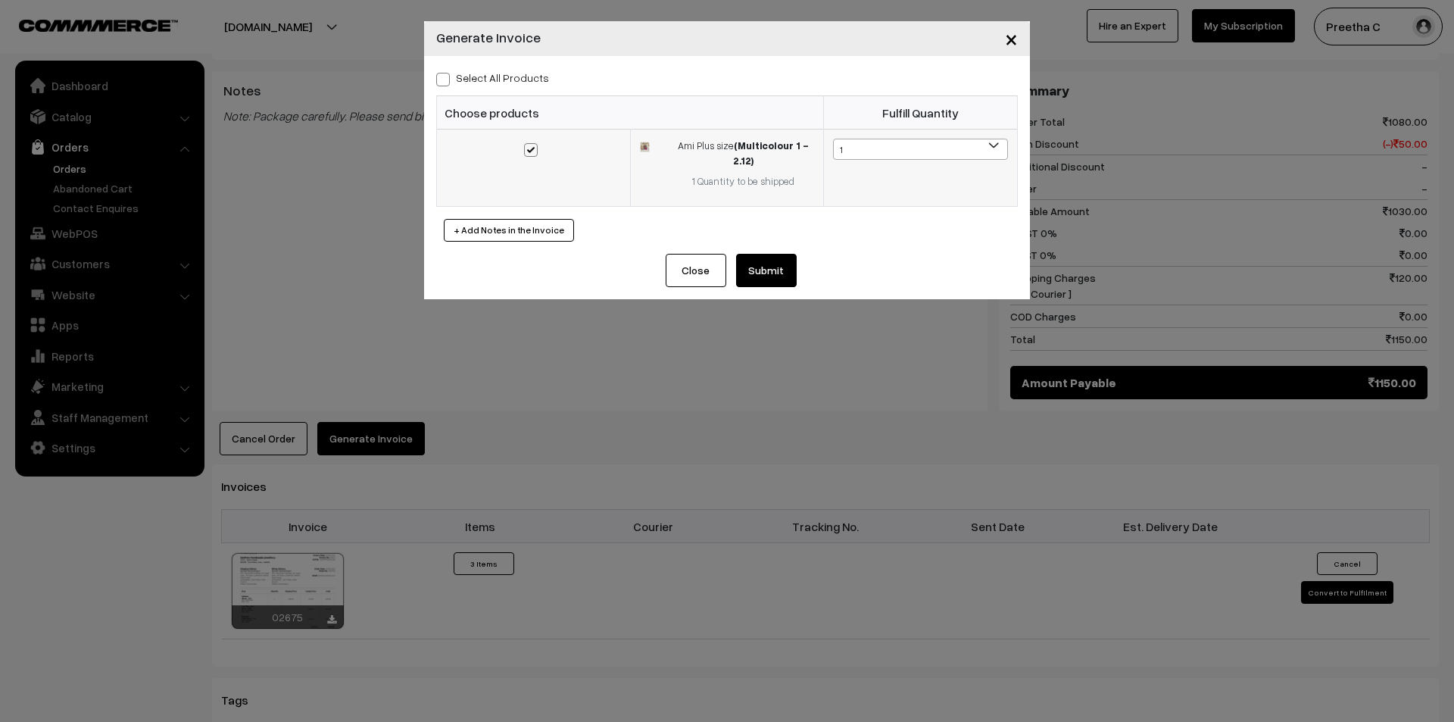
click at [939, 148] on span "1" at bounding box center [920, 149] width 173 height 21
click at [924, 175] on input "search" at bounding box center [920, 176] width 167 height 26
type input "0"
click at [849, 276] on div "Close Submit Back Fulfill Items" at bounding box center [727, 276] width 606 height 45
click at [711, 257] on button "Close" at bounding box center [696, 270] width 61 height 33
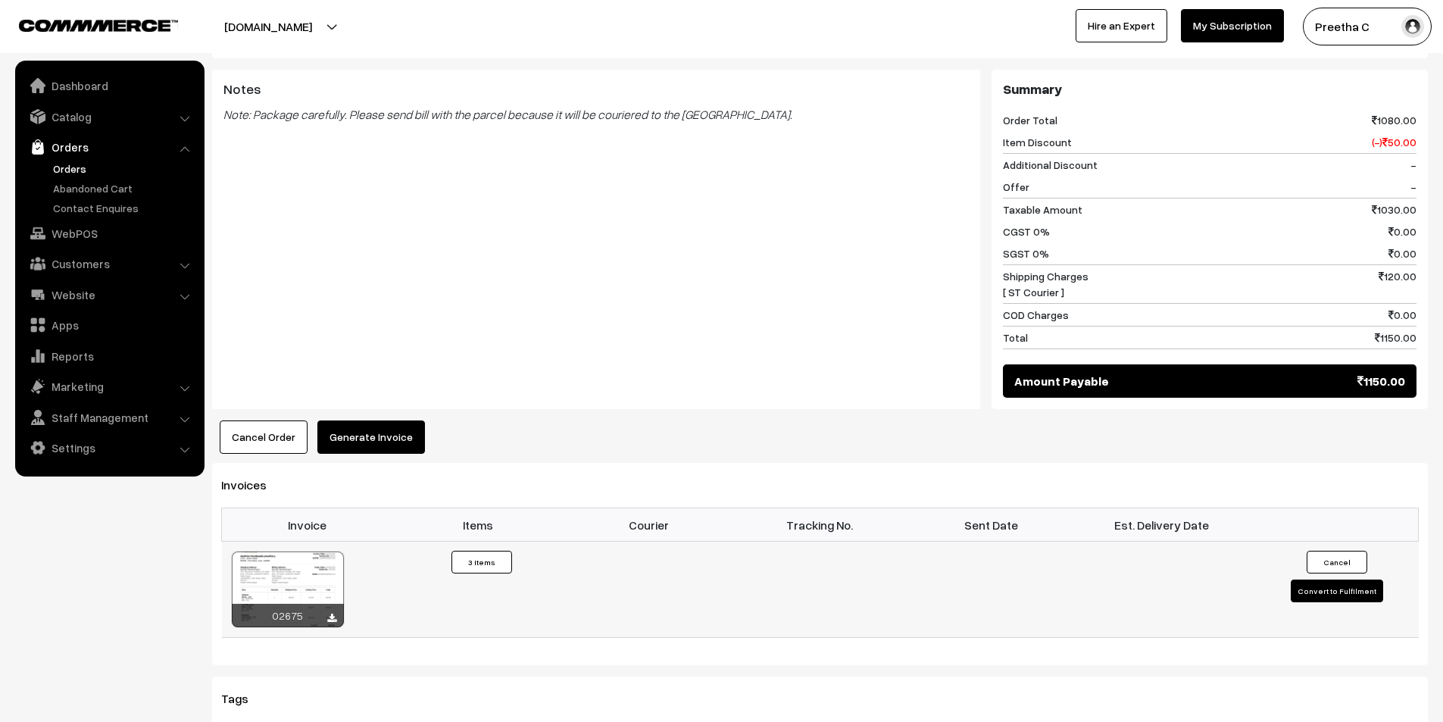
scroll to position [1136, 0]
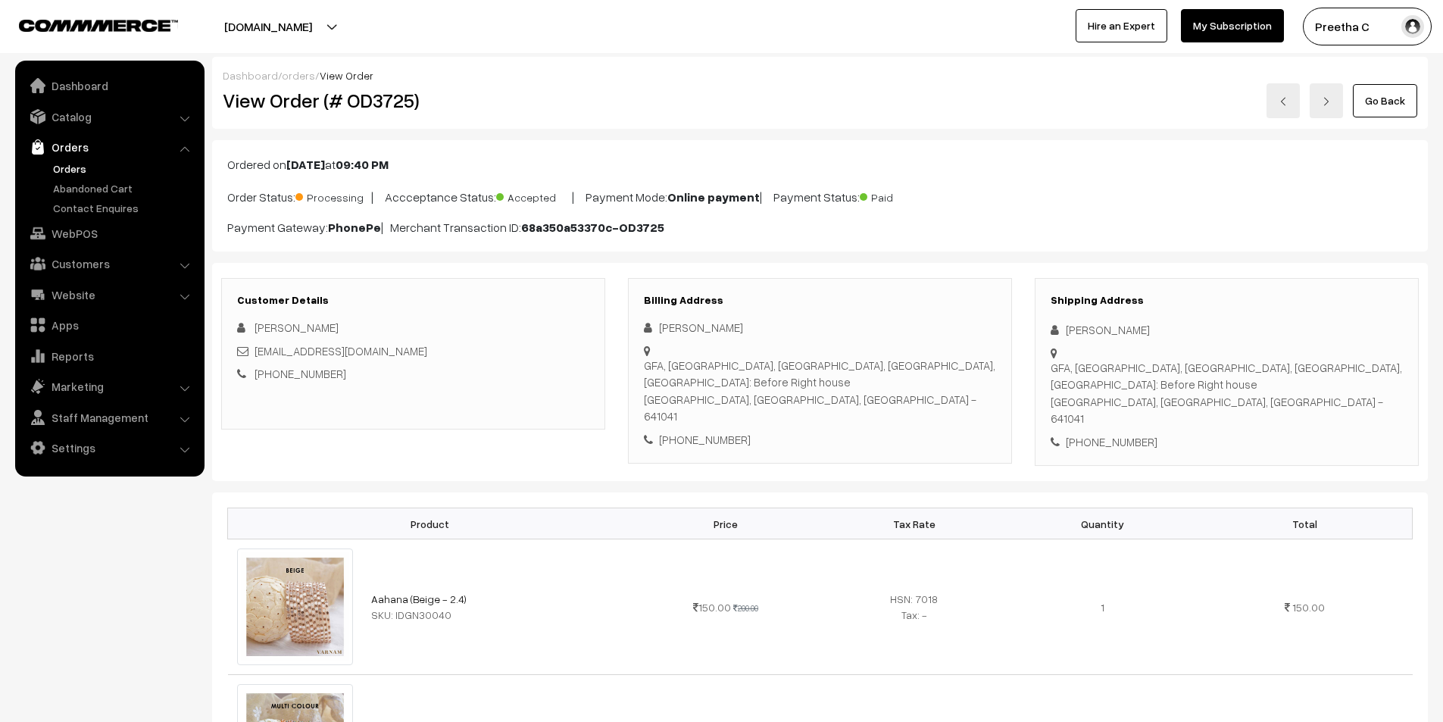
click at [1401, 105] on link "Go Back" at bounding box center [1385, 100] width 64 height 33
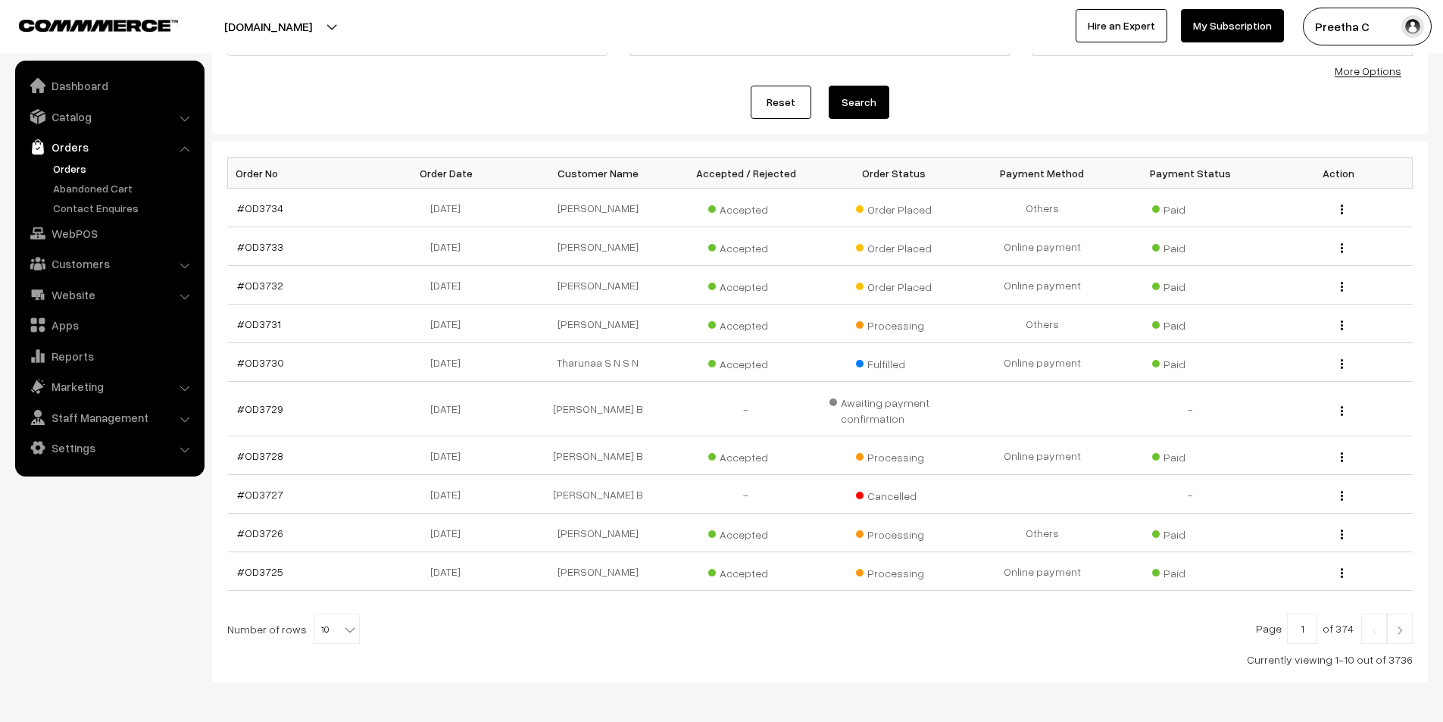
scroll to position [211, 0]
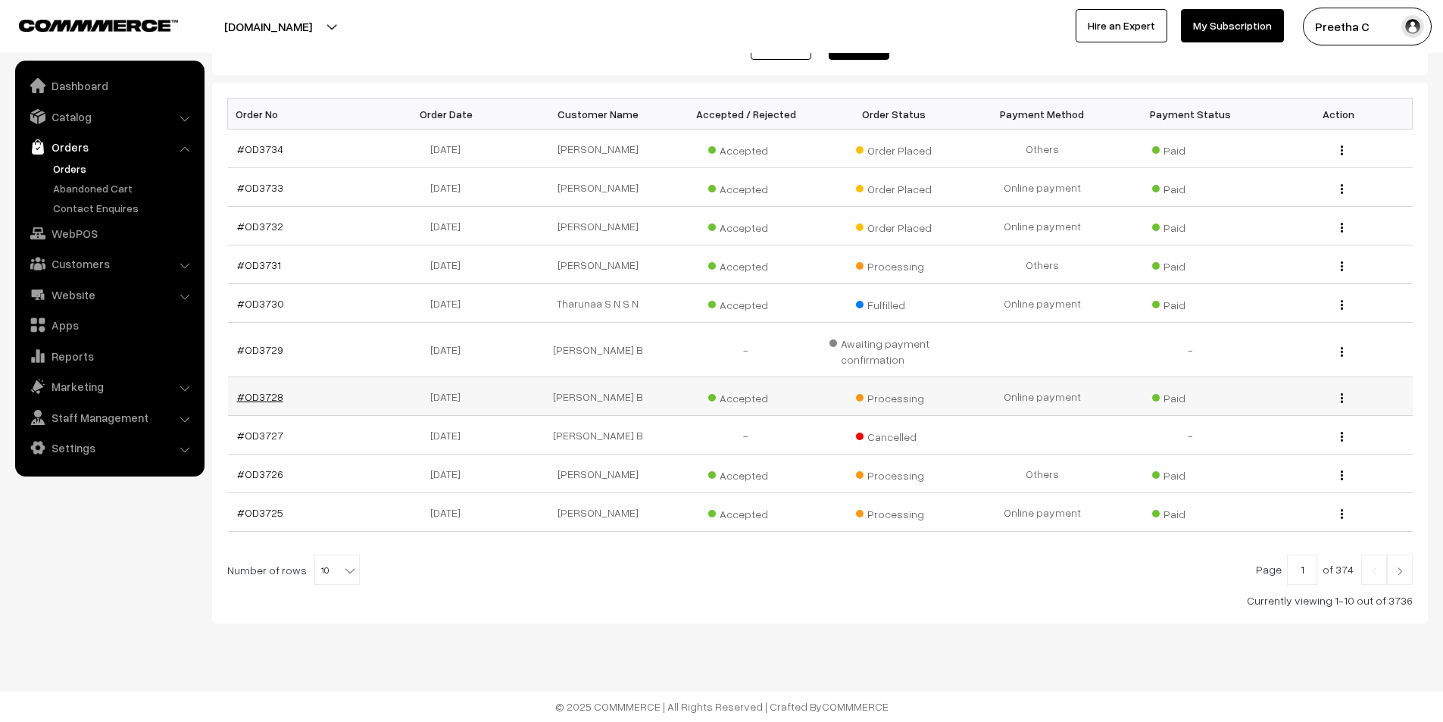
click at [269, 396] on link "#OD3728" at bounding box center [260, 396] width 46 height 13
